Goal: Task Accomplishment & Management: Manage account settings

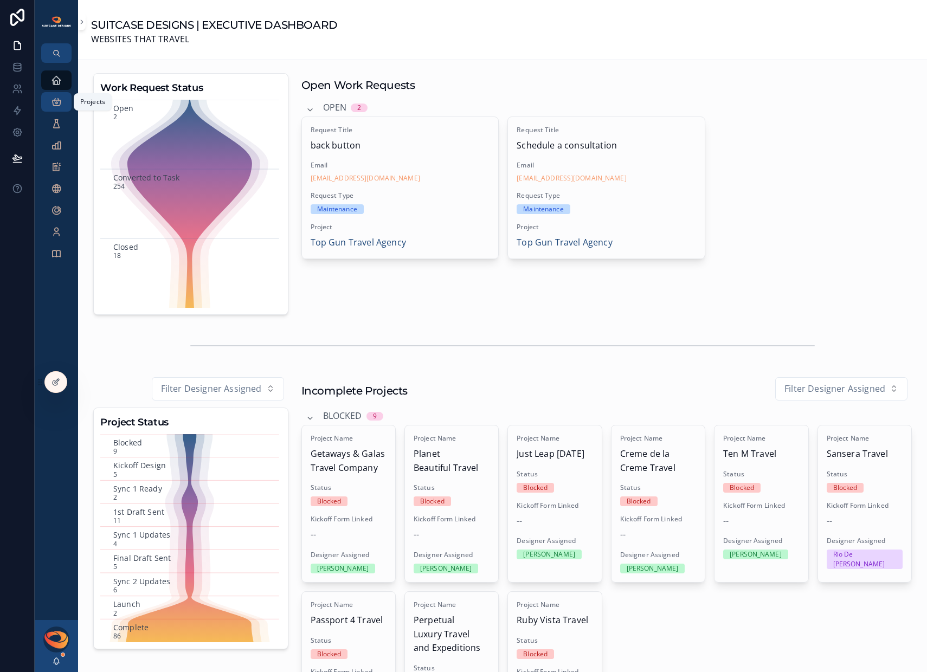
click at [57, 99] on icon "scrollable content" at bounding box center [56, 102] width 11 height 11
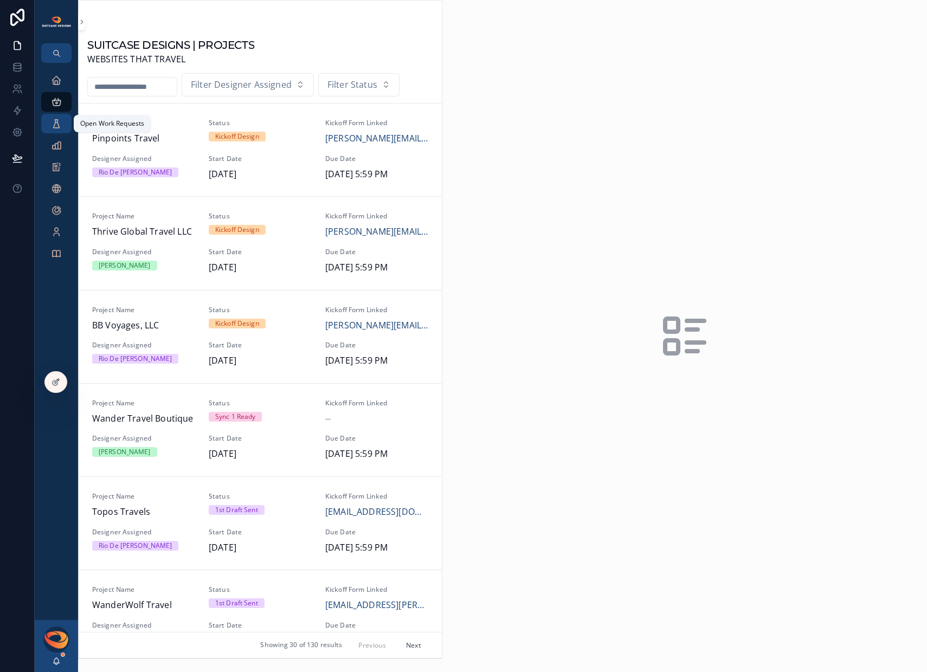
click at [56, 124] on icon "scrollable content" at bounding box center [56, 123] width 11 height 11
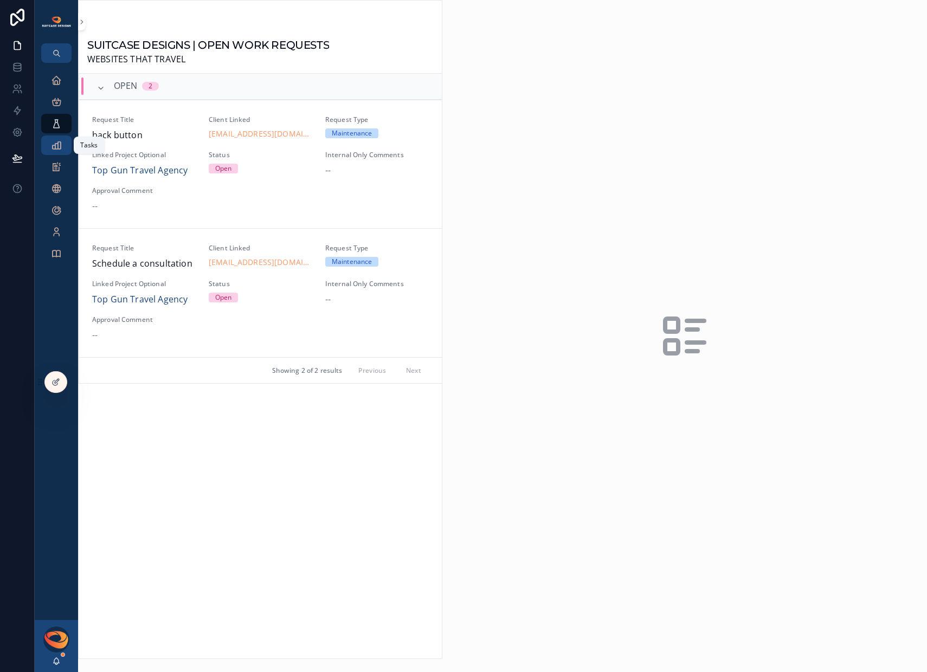
click at [56, 146] on icon "scrollable content" at bounding box center [56, 145] width 11 height 11
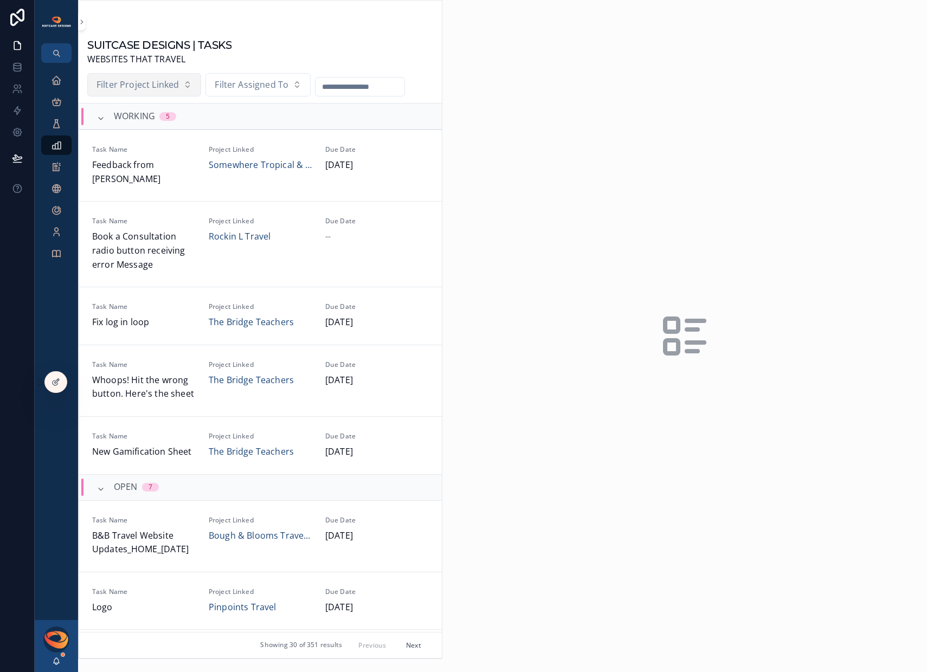
click at [182, 89] on button "Filter Project Linked" at bounding box center [144, 85] width 114 height 24
click at [270, 80] on span "Filter Assigned To" at bounding box center [252, 85] width 74 height 14
click at [255, 127] on div "[PERSON_NAME]" at bounding box center [257, 129] width 130 height 17
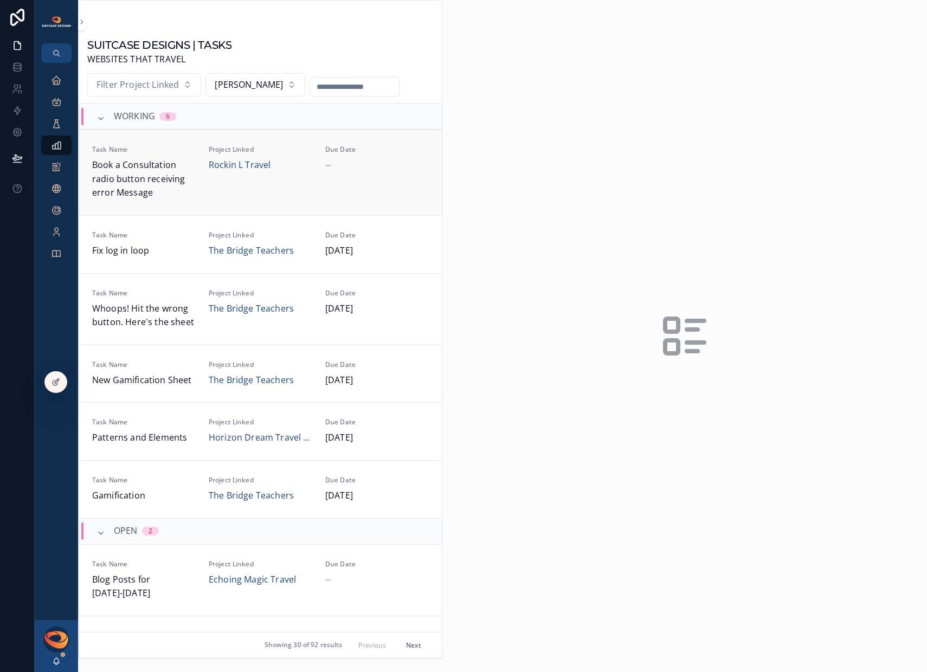
click at [183, 194] on span "Book a Consultation radio button receiving error Message" at bounding box center [144, 179] width 104 height 42
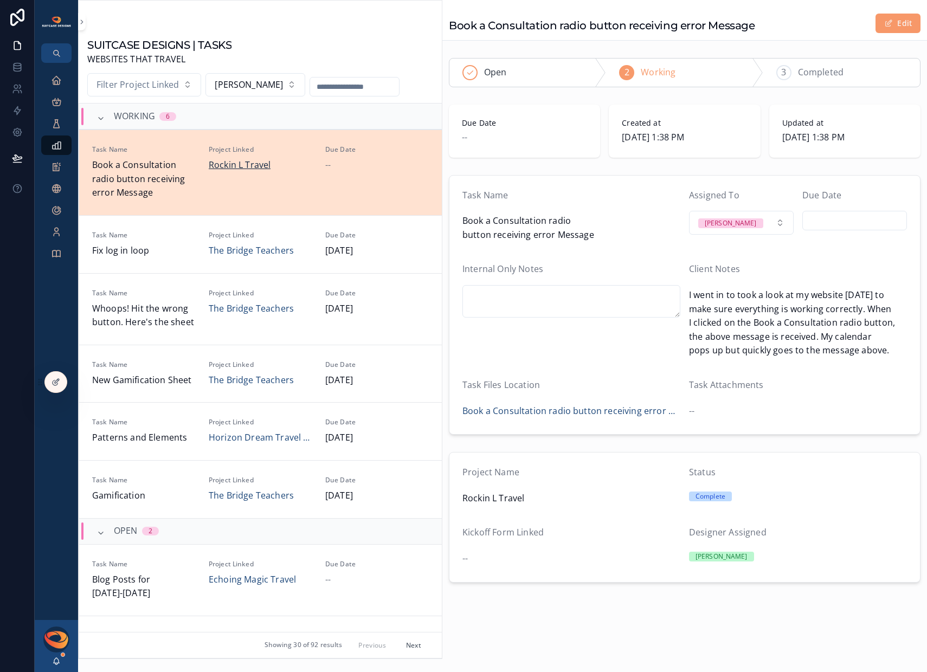
click at [236, 165] on span "Rockin L Travel" at bounding box center [240, 165] width 62 height 14
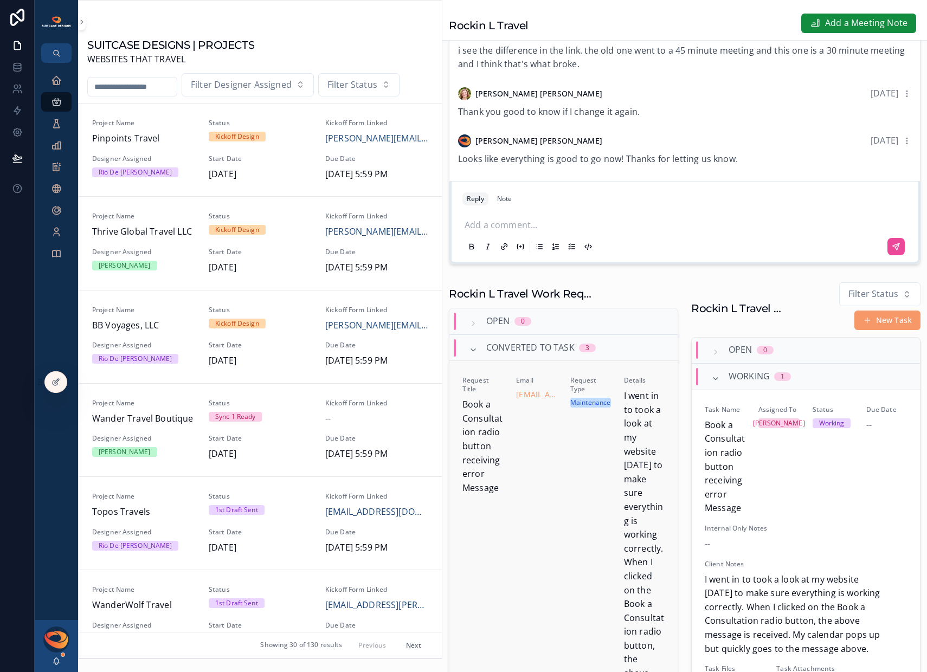
scroll to position [126, 0]
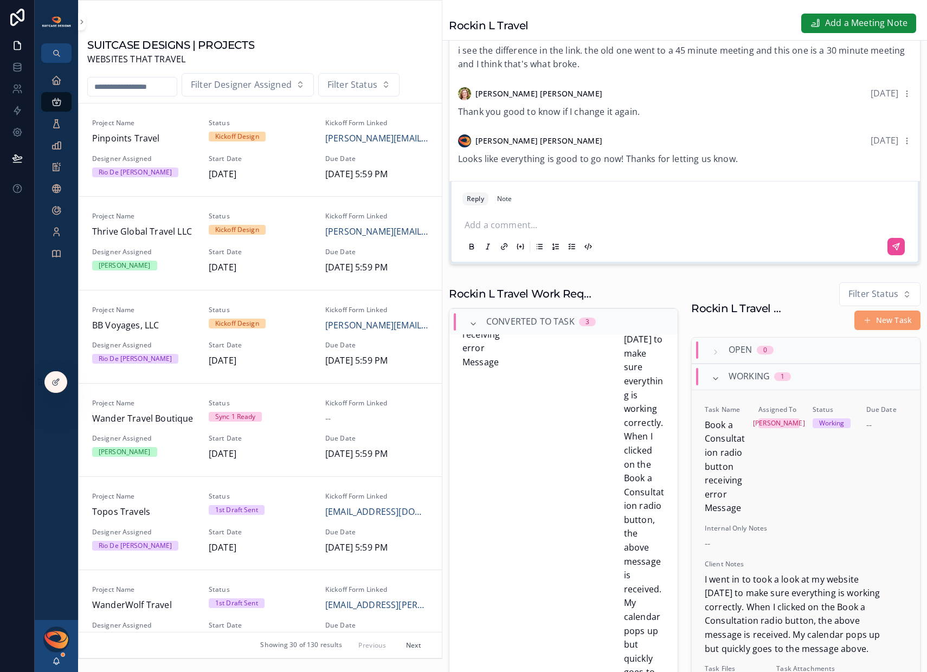
click at [789, 495] on div "Assigned To [PERSON_NAME]" at bounding box center [779, 461] width 41 height 110
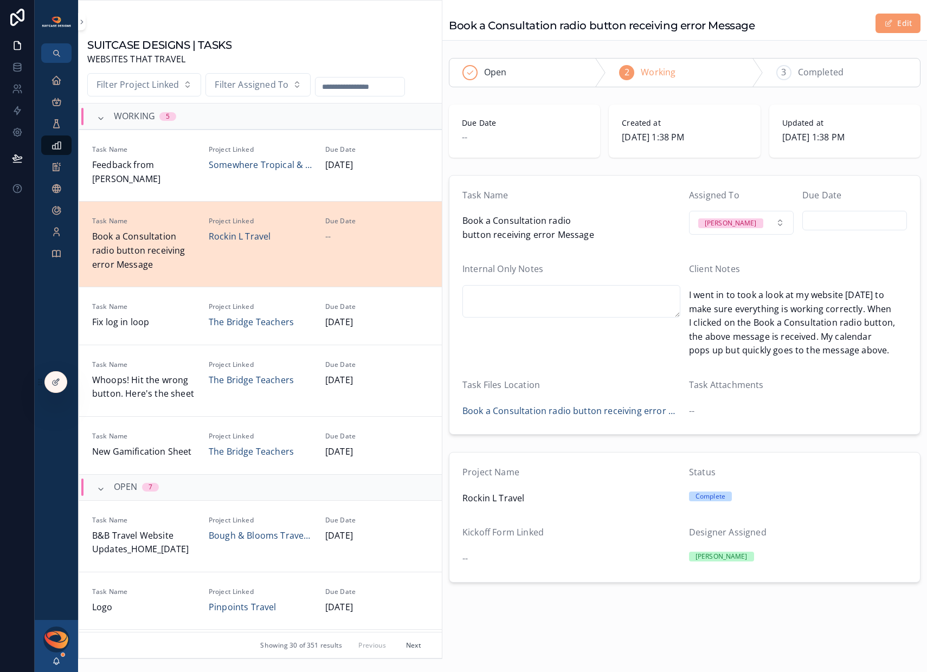
scroll to position [84, 0]
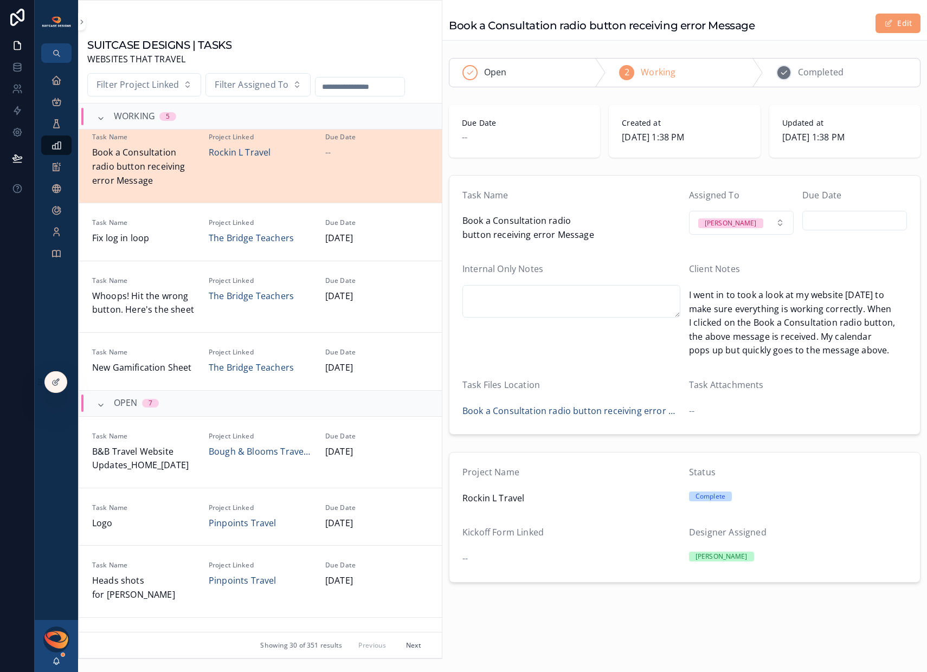
click at [823, 80] on div "3 Completed" at bounding box center [841, 73] width 157 height 28
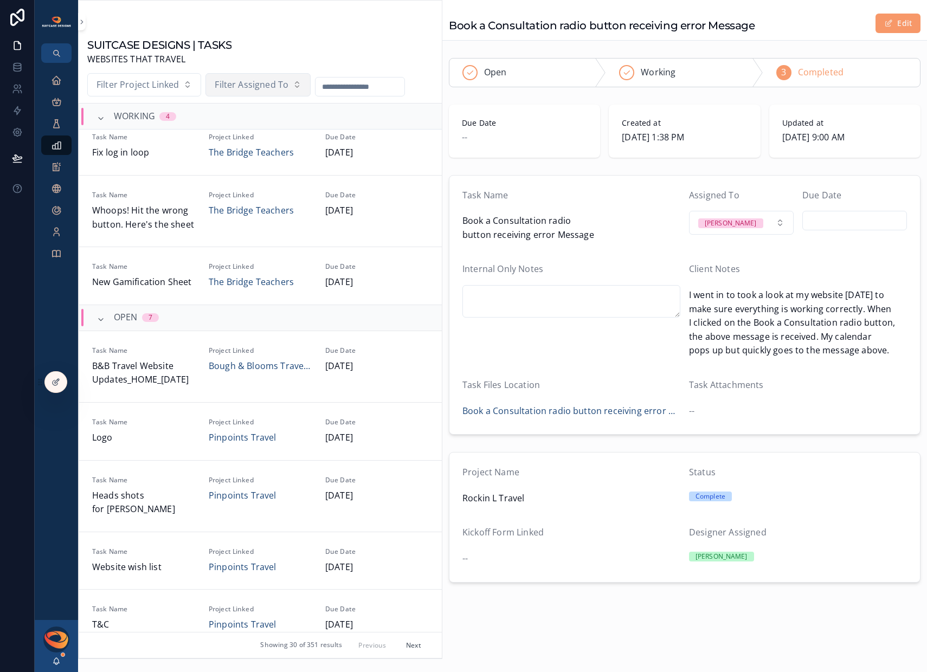
click at [274, 86] on span "Filter Assigned To" at bounding box center [252, 85] width 74 height 14
click at [243, 133] on div "[PERSON_NAME]" at bounding box center [257, 129] width 130 height 17
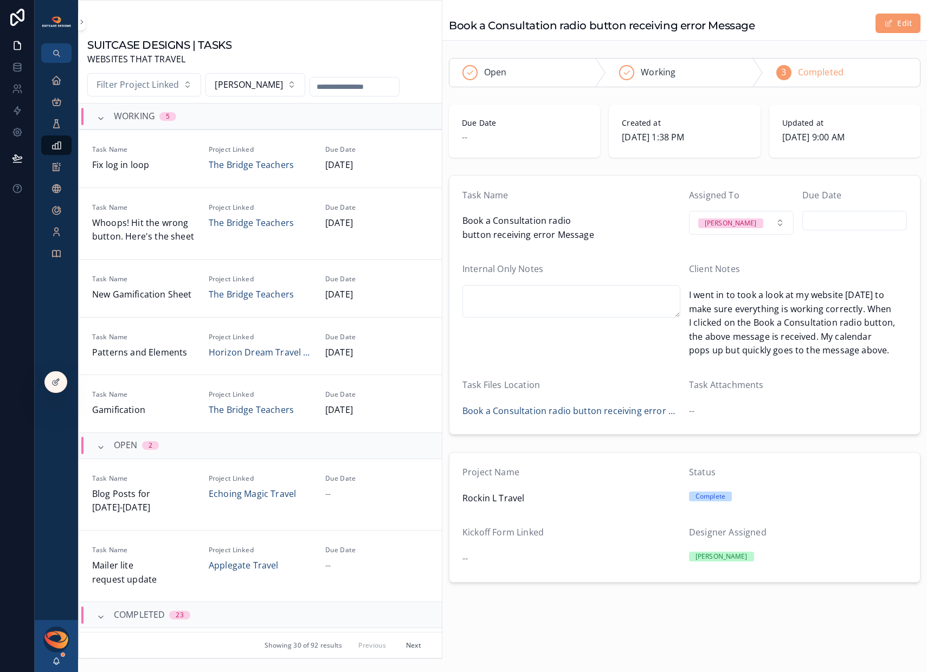
click at [412, 647] on button "Next" at bounding box center [414, 645] width 30 height 17
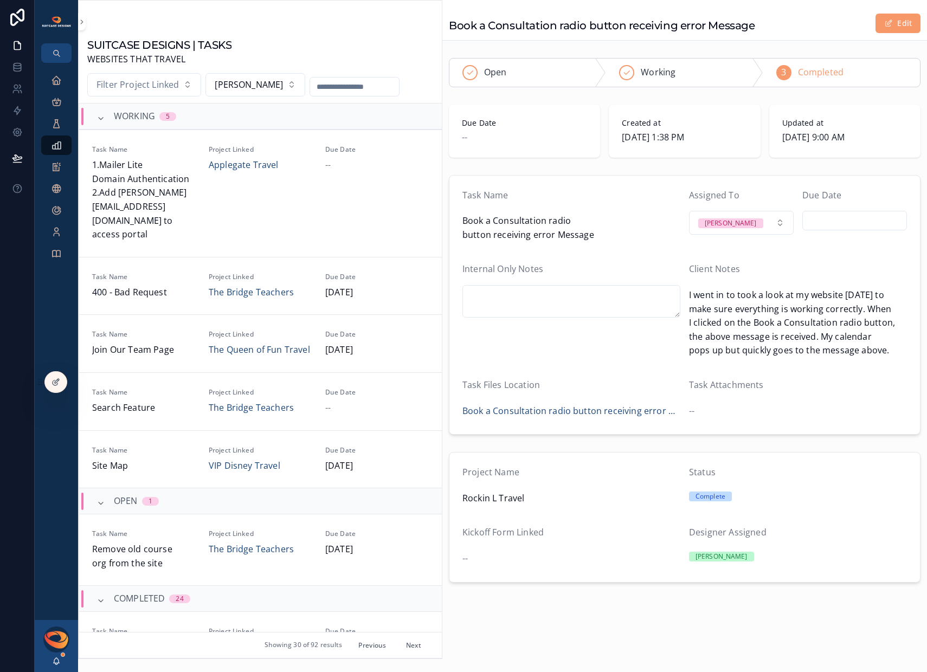
click at [365, 648] on button "Previous" at bounding box center [372, 645] width 43 height 17
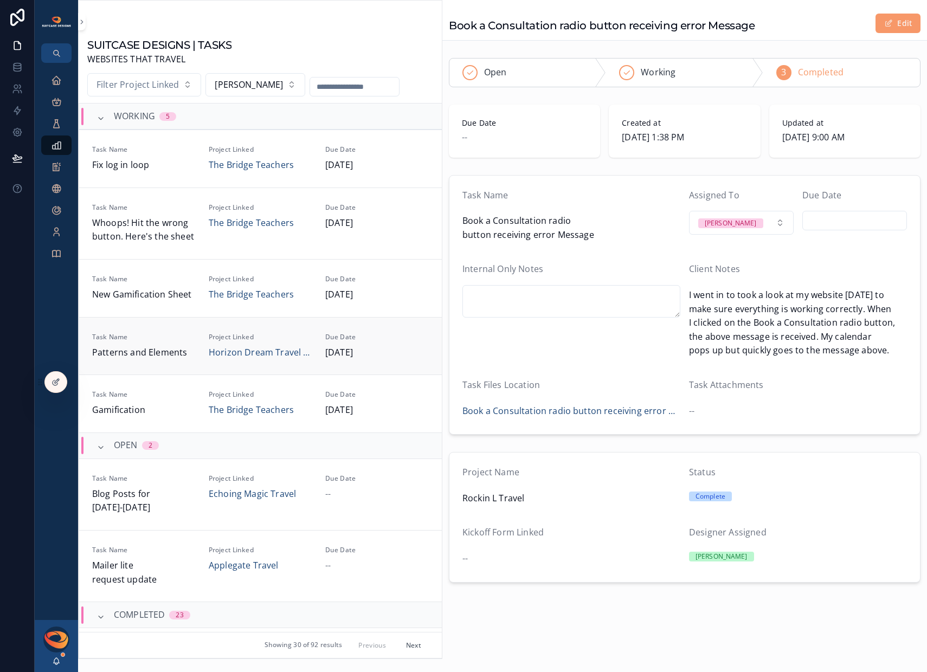
click at [385, 362] on link "Task Name Patterns and Elements Project Linked Horizon Dream Travel LLC Due Dat…" at bounding box center [260, 346] width 363 height 58
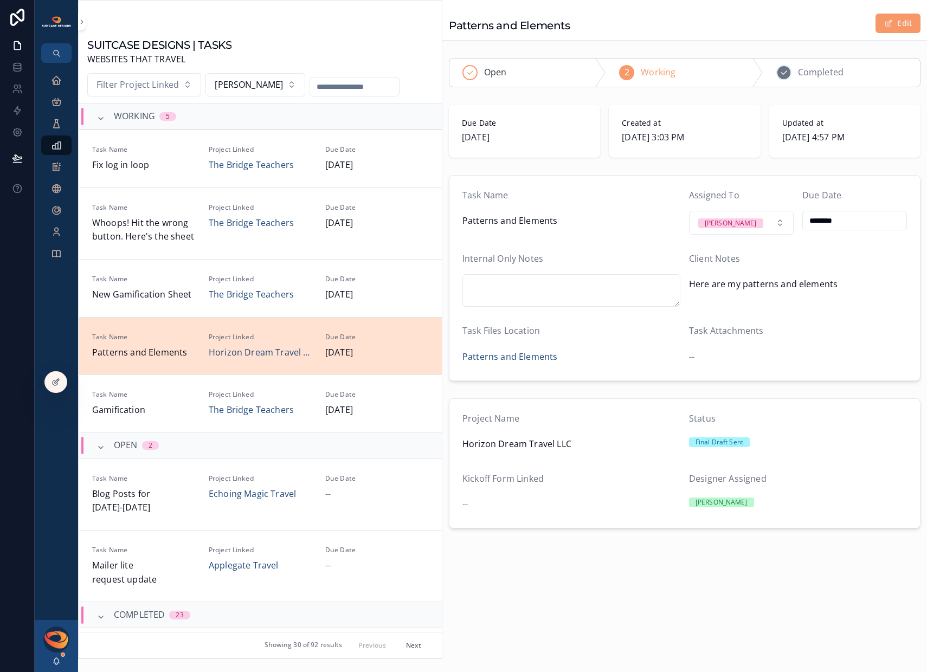
click at [805, 76] on span "Completed" at bounding box center [821, 73] width 46 height 14
